Goal: Feedback & Contribution: Contribute content

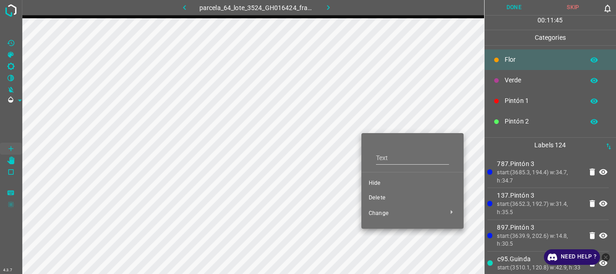
click at [376, 197] on span "Delete" at bounding box center [413, 198] width 88 height 8
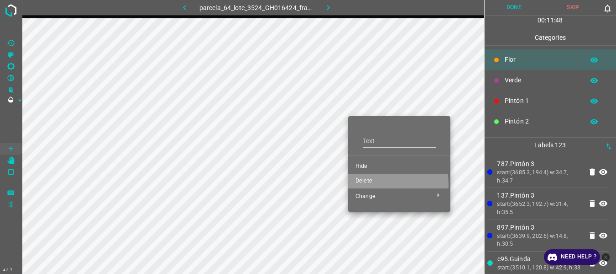
click at [367, 184] on span "Delete" at bounding box center [400, 181] width 88 height 8
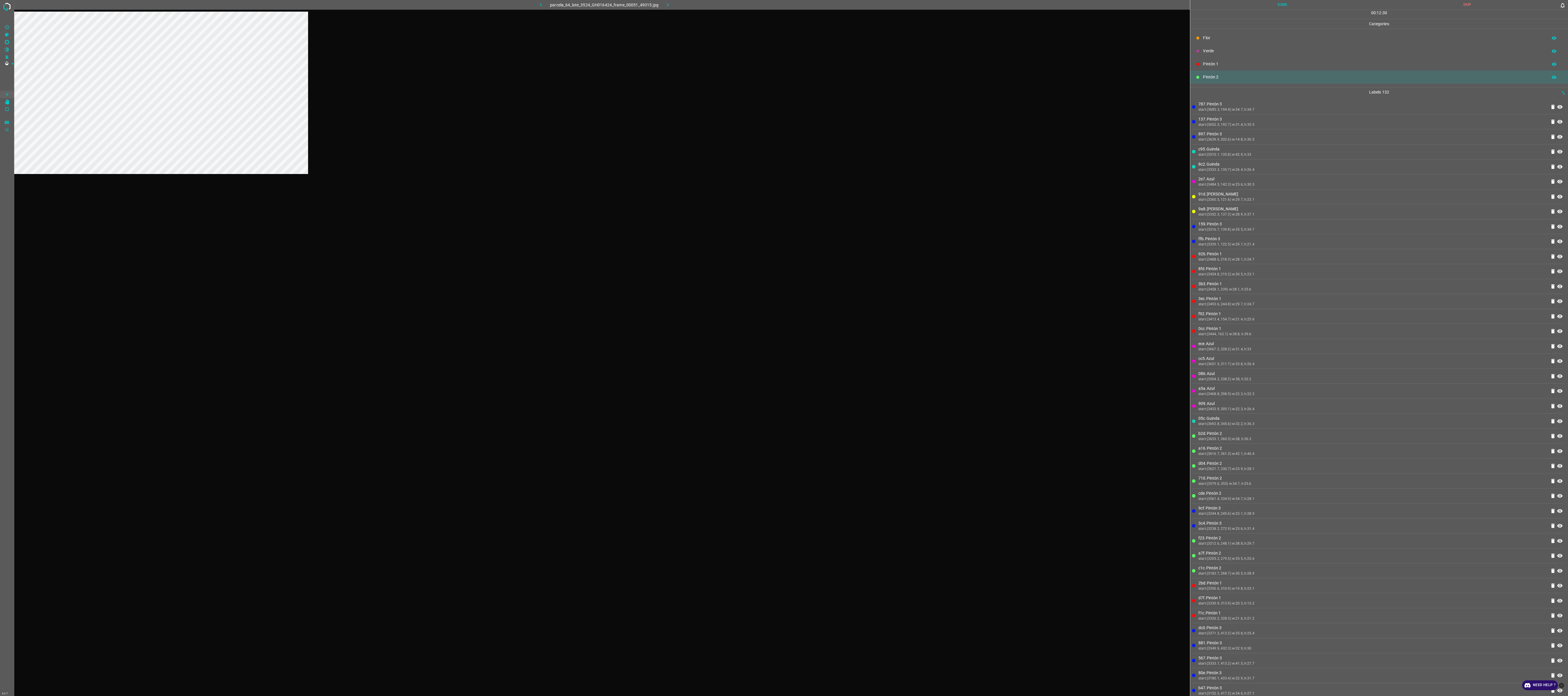
click at [392, 174] on div at bounding box center [602, 359] width 1176 height 696
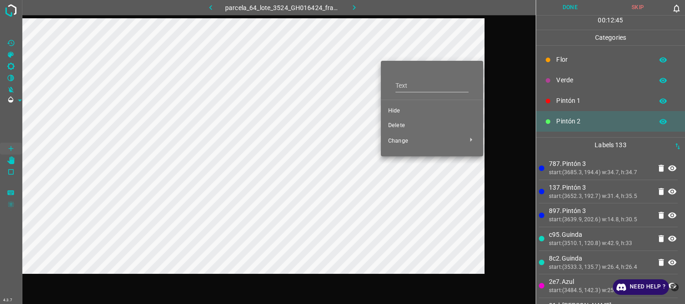
click at [400, 124] on span "Delete" at bounding box center [432, 125] width 88 height 8
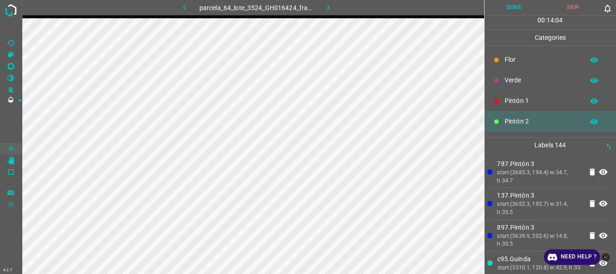
click at [365, 6] on div "parcela_64_lote_3524_GH016424_frame_00051_49315.jpg" at bounding box center [256, 7] width 229 height 15
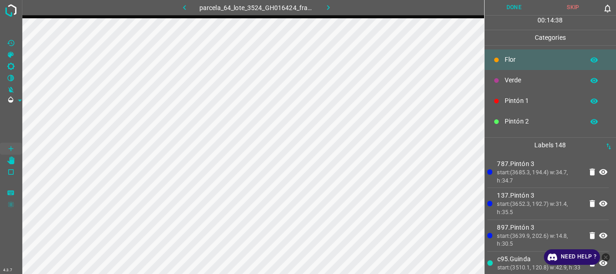
scroll to position [80, 0]
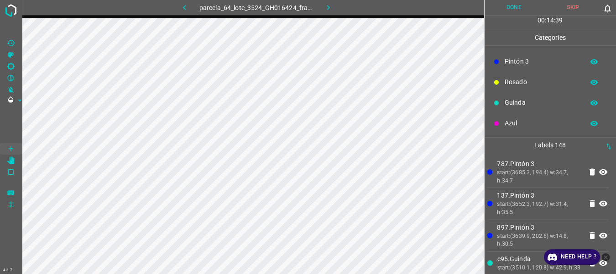
click at [513, 120] on p "Azul" at bounding box center [542, 123] width 75 height 10
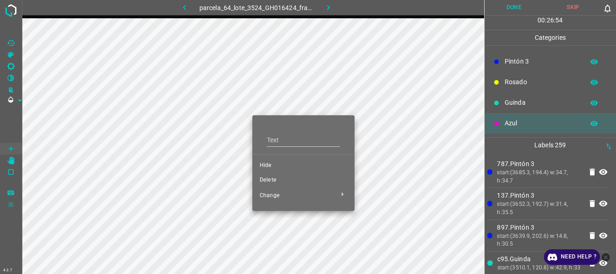
click at [326, 47] on div at bounding box center [308, 137] width 616 height 274
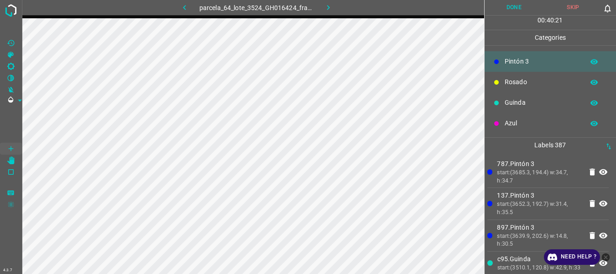
click at [513, 8] on button "Done" at bounding box center [514, 7] width 59 height 15
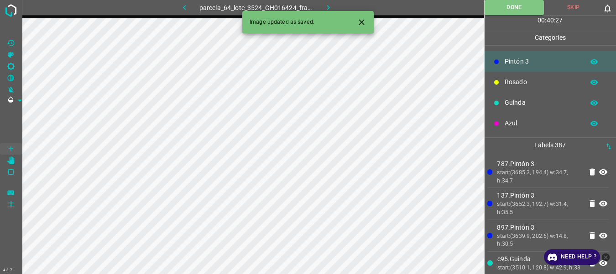
click at [332, 5] on icon "button" at bounding box center [329, 8] width 10 height 10
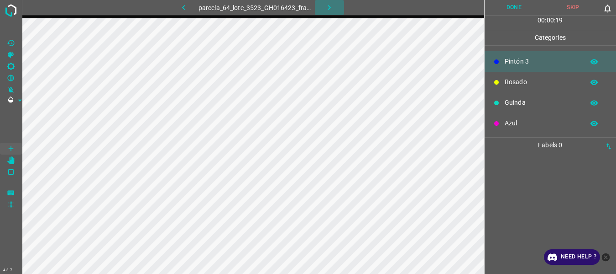
click at [328, 5] on icon "button" at bounding box center [330, 8] width 10 height 10
click at [325, 6] on icon "button" at bounding box center [329, 8] width 10 height 10
click at [325, 6] on icon "button" at bounding box center [330, 8] width 10 height 10
click at [326, 6] on icon "button" at bounding box center [330, 8] width 10 height 10
